Goal: Find specific page/section: Find specific page/section

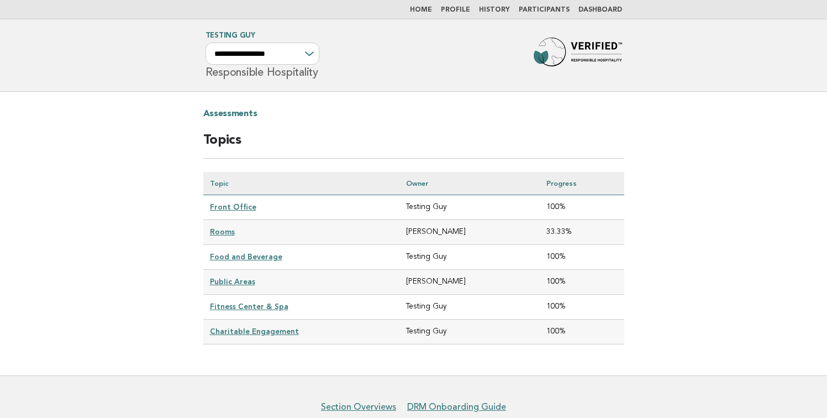
click at [540, 11] on link "Participants" at bounding box center [544, 10] width 51 height 7
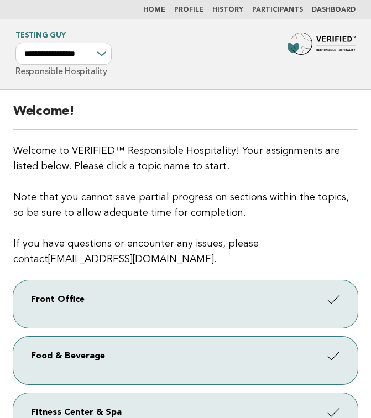
click at [286, 7] on link "Participants" at bounding box center [277, 10] width 51 height 7
